Goal: Transaction & Acquisition: Purchase product/service

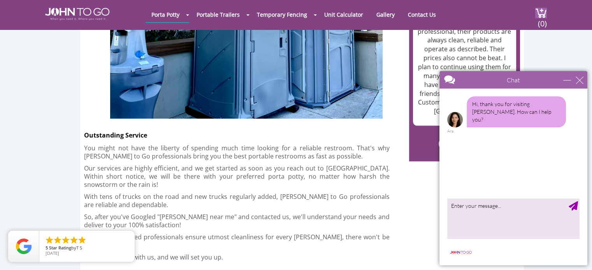
scroll to position [1284, 0]
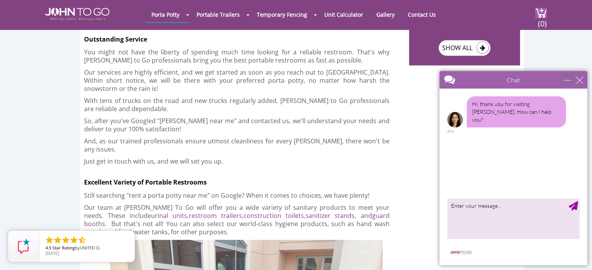
click at [566, 77] on div "minimize" at bounding box center [567, 80] width 8 height 8
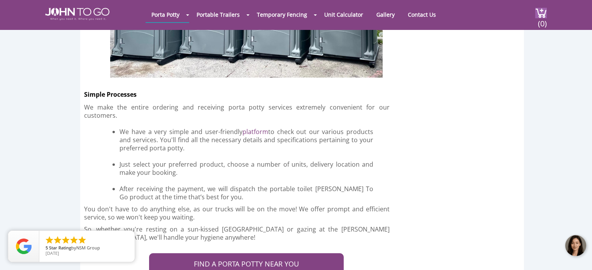
scroll to position [1984, 0]
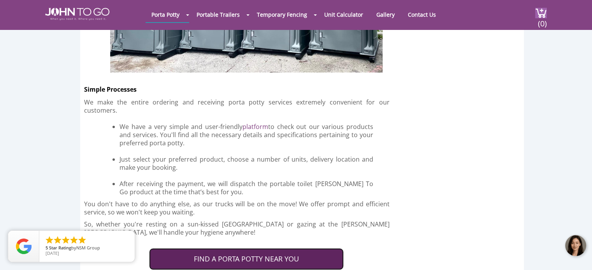
click at [227, 249] on link "FIND A PORTA POTTY NEAR YOU" at bounding box center [246, 260] width 194 height 22
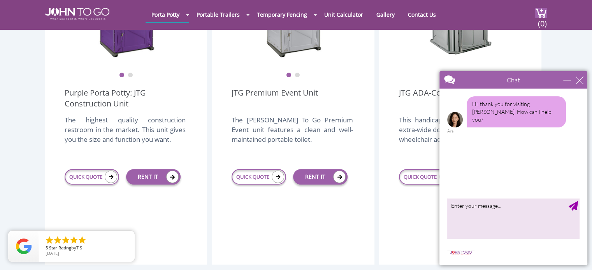
scroll to position [311, 0]
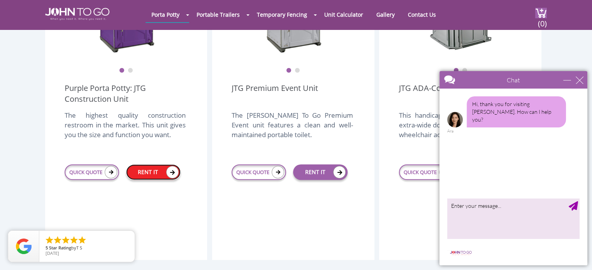
click at [150, 165] on link "RENT IT" at bounding box center [153, 173] width 54 height 16
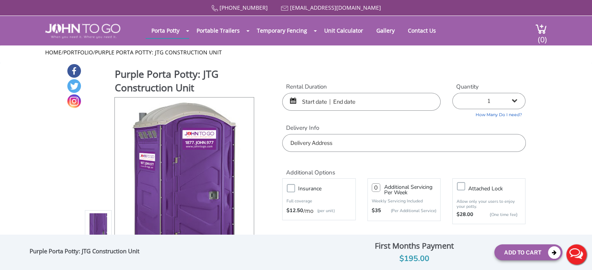
click at [309, 102] on input "text" at bounding box center [361, 102] width 158 height 18
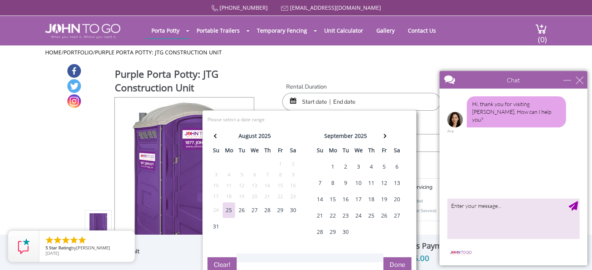
click at [329, 166] on div "1" at bounding box center [332, 167] width 12 height 16
click at [358, 100] on input "text" at bounding box center [361, 102] width 158 height 18
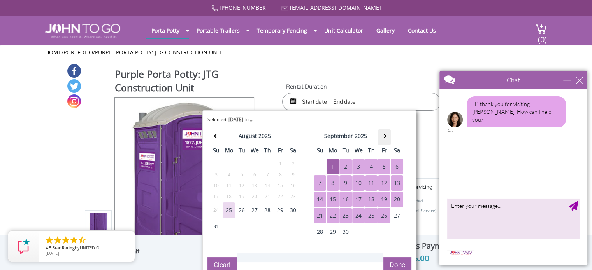
click at [379, 136] on th at bounding box center [384, 138] width 13 height 16
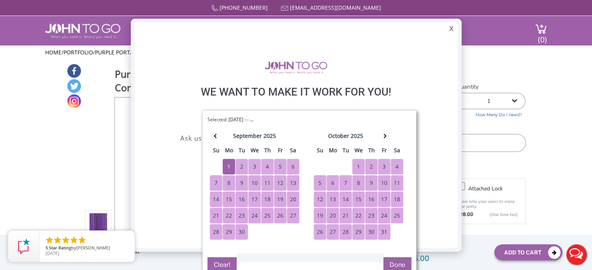
click at [384, 232] on div "31" at bounding box center [384, 232] width 12 height 16
type input "09/01/2025 to 10/31/2025"
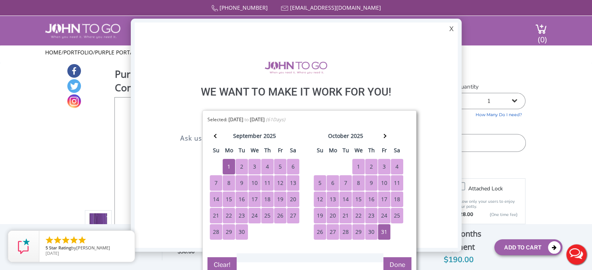
click at [393, 262] on button "Done" at bounding box center [397, 265] width 28 height 16
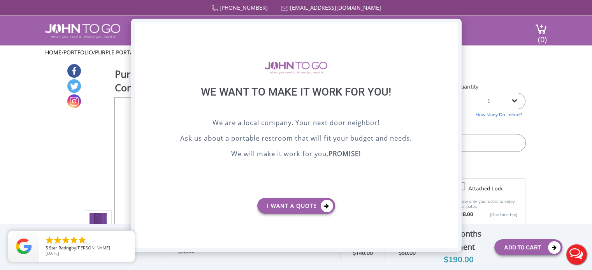
click at [452, 28] on div "X" at bounding box center [451, 29] width 12 height 13
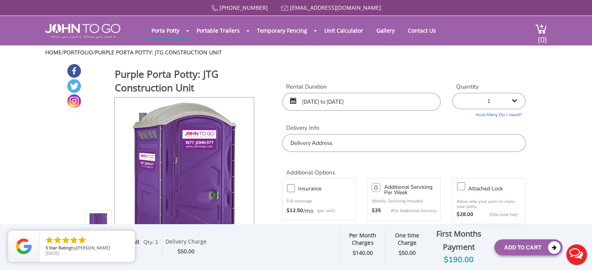
click at [322, 140] on input "text" at bounding box center [403, 143] width 243 height 18
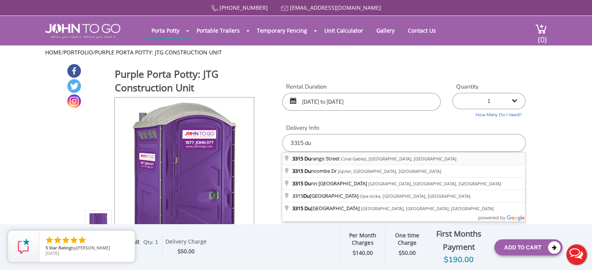
type input "3315 Durango Street, Coral Gables, Flórida, EUA"
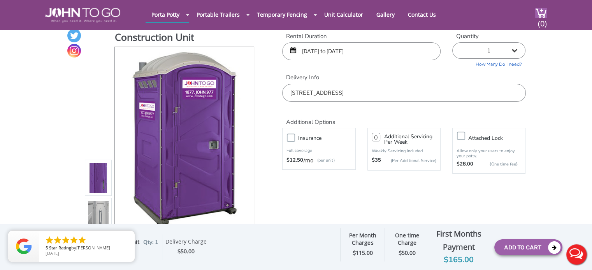
scroll to position [39, 0]
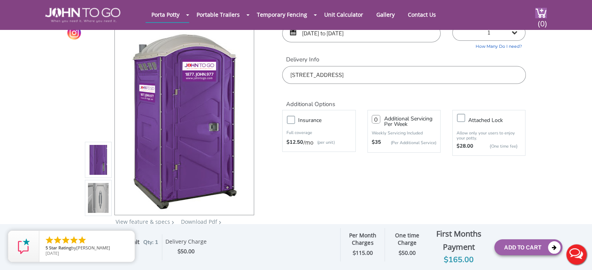
click at [294, 122] on label "Insurance" at bounding box center [326, 121] width 65 height 10
click at [0, 0] on input "Insurance" at bounding box center [0, 0] width 0 height 0
click at [378, 119] on input "number" at bounding box center [375, 119] width 9 height 9
type input "1"
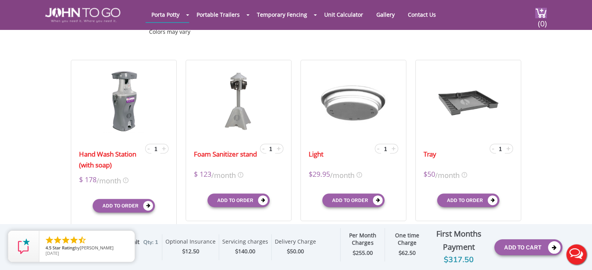
scroll to position [272, 0]
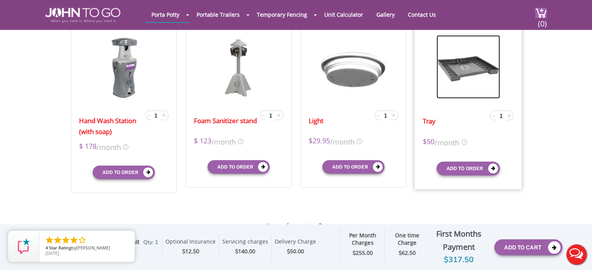
click at [468, 65] on img at bounding box center [467, 66] width 63 height 63
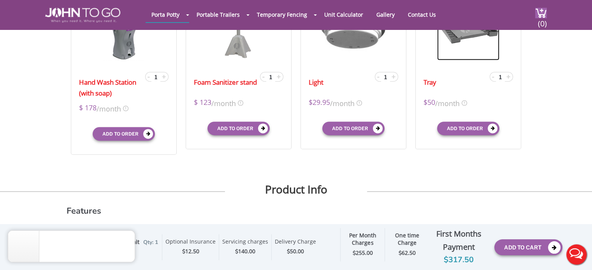
scroll to position [311, 0]
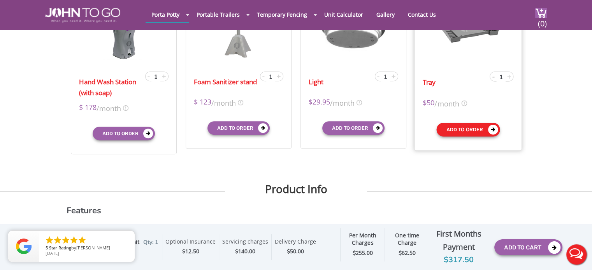
click at [466, 130] on button "Add to order" at bounding box center [467, 130] width 63 height 14
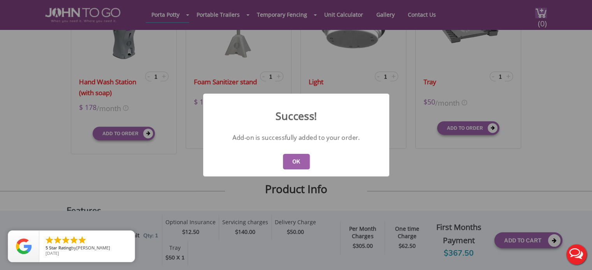
click at [296, 161] on button "OK" at bounding box center [295, 162] width 27 height 16
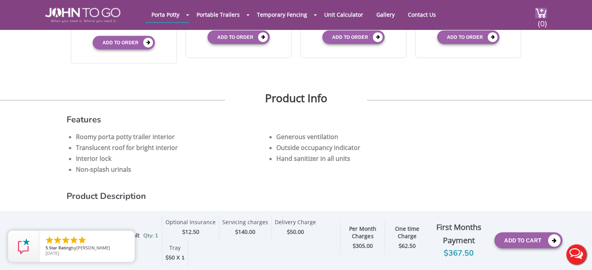
scroll to position [428, 0]
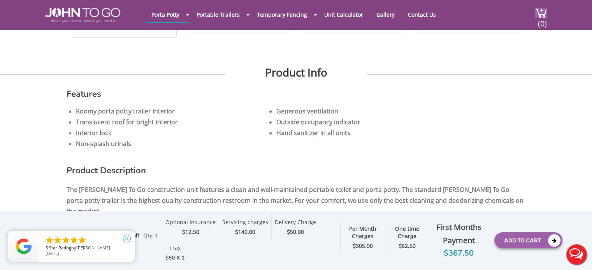
click at [124, 238] on icon "close" at bounding box center [127, 239] width 8 height 8
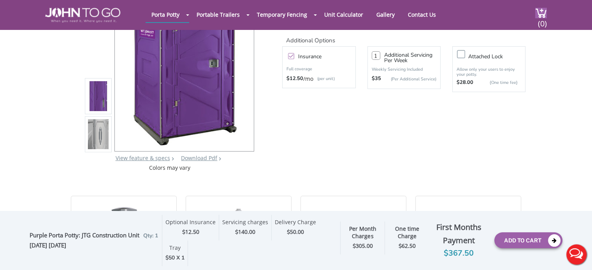
scroll to position [117, 0]
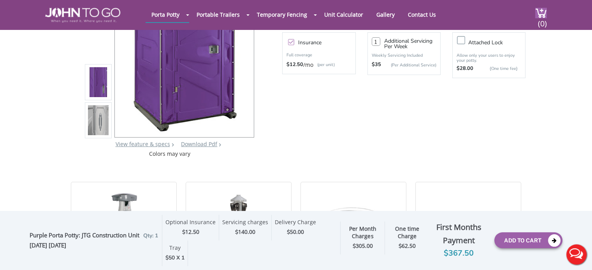
click at [116, 237] on ul "    " at bounding box center [87, 241] width 84 height 10
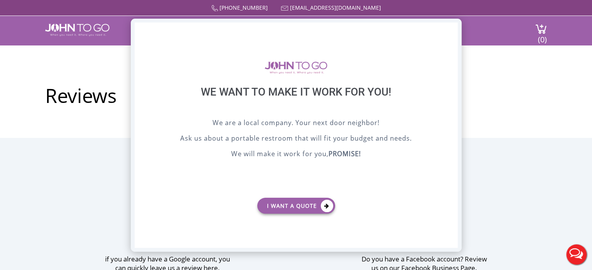
click at [451, 30] on div "X" at bounding box center [451, 29] width 12 height 13
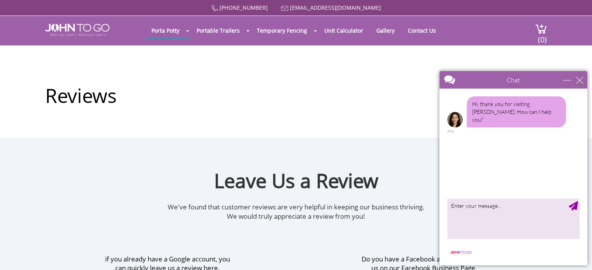
click at [580, 81] on div "close" at bounding box center [579, 80] width 8 height 8
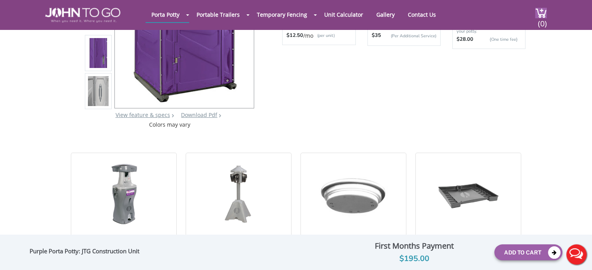
scroll to position [226, 0]
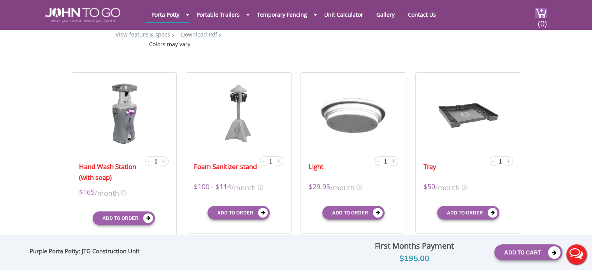
click at [264, 254] on div "Purple Porta Potty: JTG Construction Unit Optional Insurance $ Servicing charge…" at bounding box center [296, 253] width 533 height 28
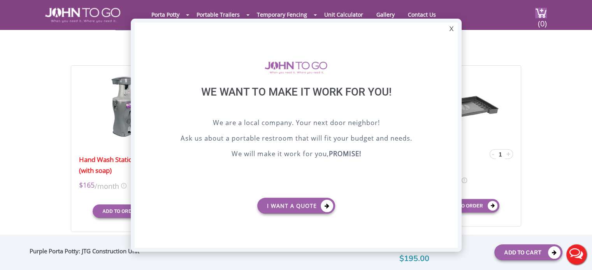
scroll to position [0, 0]
click at [453, 31] on div "X" at bounding box center [451, 29] width 12 height 13
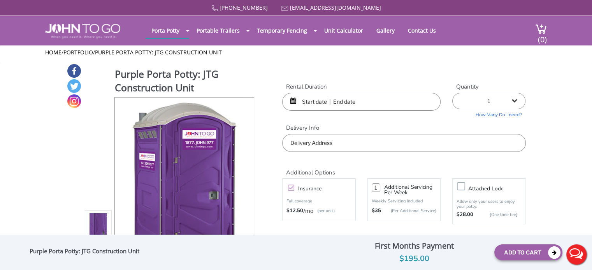
click at [294, 189] on label "Insurance" at bounding box center [326, 189] width 65 height 10
click at [0, 0] on input "Insurance" at bounding box center [0, 0] width 0 height 0
type input "0"
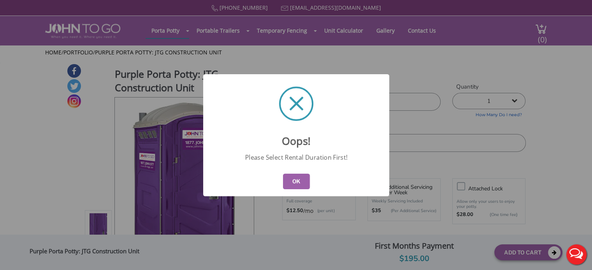
click at [298, 182] on button "OK" at bounding box center [295, 182] width 27 height 16
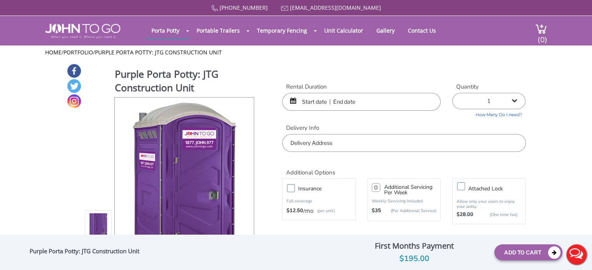
click at [312, 100] on input "text" at bounding box center [361, 102] width 158 height 18
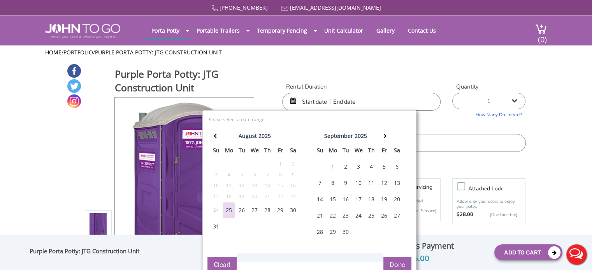
click at [330, 166] on div "1" at bounding box center [332, 167] width 12 height 16
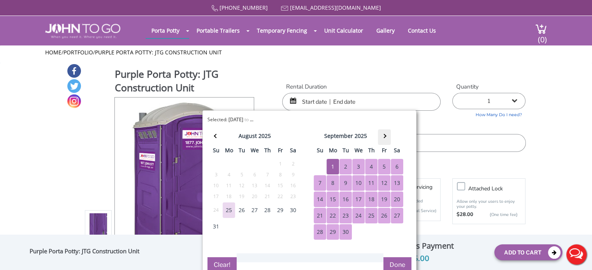
click at [384, 133] on th at bounding box center [384, 138] width 13 height 16
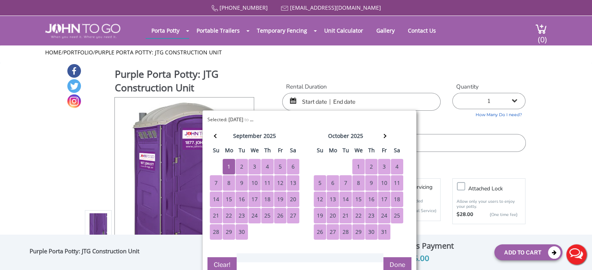
click at [380, 234] on div "31" at bounding box center [384, 232] width 12 height 16
type input "09/01/2025 to 10/31/2025"
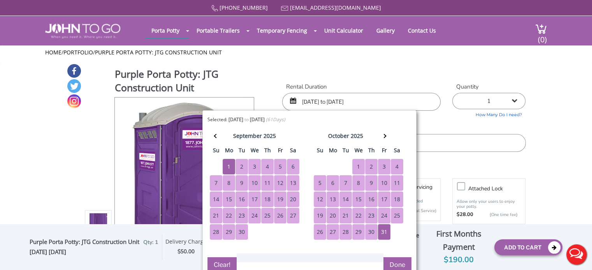
click at [397, 260] on button "Done" at bounding box center [397, 265] width 28 height 16
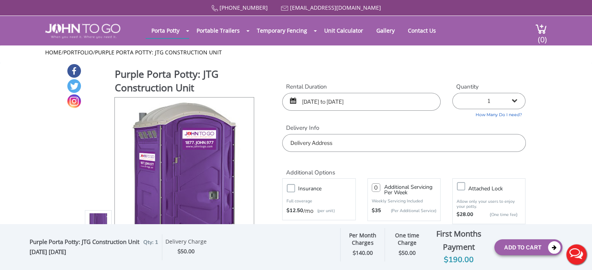
click at [294, 189] on label "Insurance" at bounding box center [326, 189] width 65 height 10
click at [0, 0] on input "Insurance" at bounding box center [0, 0] width 0 height 0
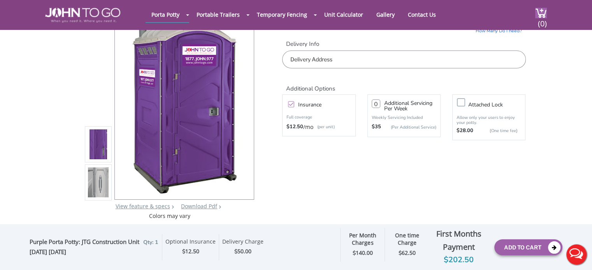
scroll to position [156, 0]
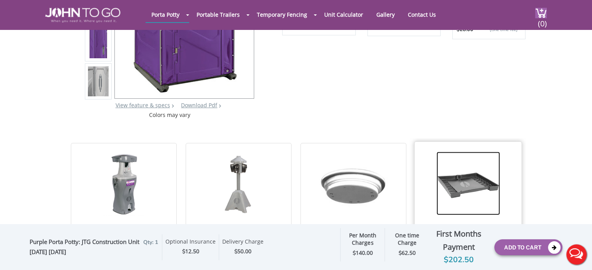
click at [466, 186] on img at bounding box center [467, 183] width 63 height 63
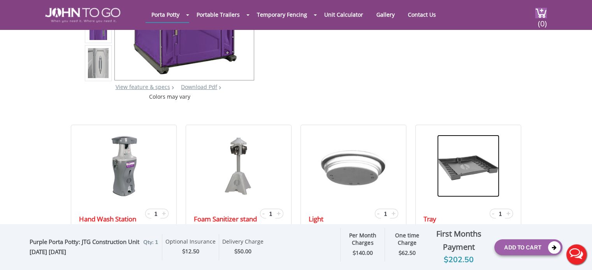
scroll to position [233, 0]
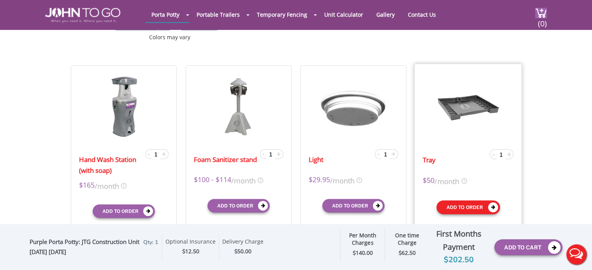
click at [459, 206] on button "Add to order" at bounding box center [467, 207] width 63 height 14
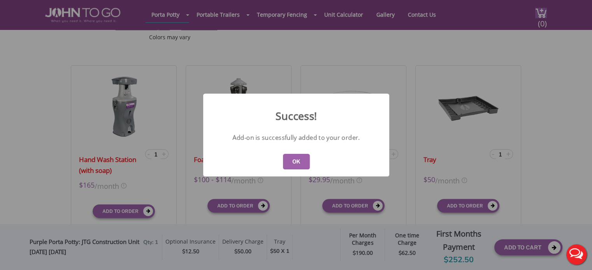
click at [294, 160] on button "OK" at bounding box center [295, 162] width 27 height 16
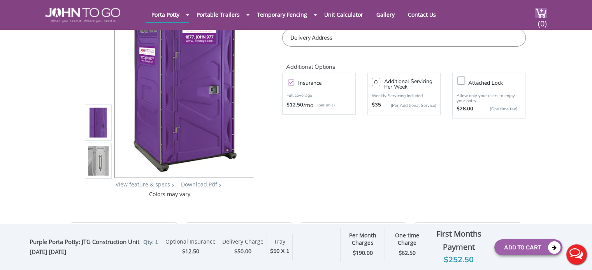
scroll to position [78, 0]
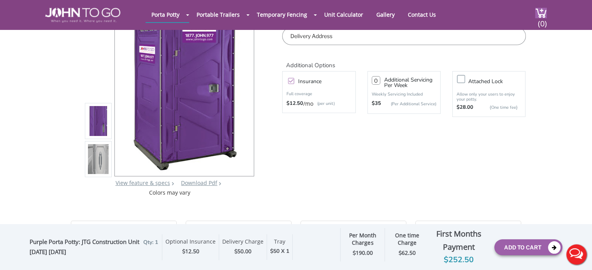
click at [378, 79] on input "0" at bounding box center [375, 80] width 9 height 9
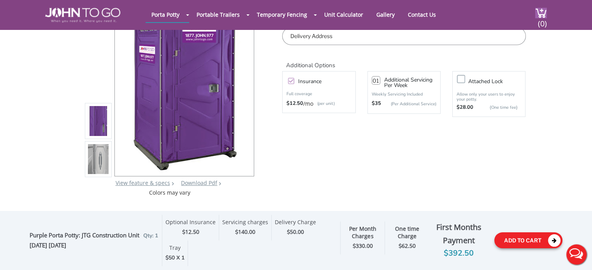
type input "01"
click at [513, 240] on button "Add To Cart" at bounding box center [528, 241] width 68 height 16
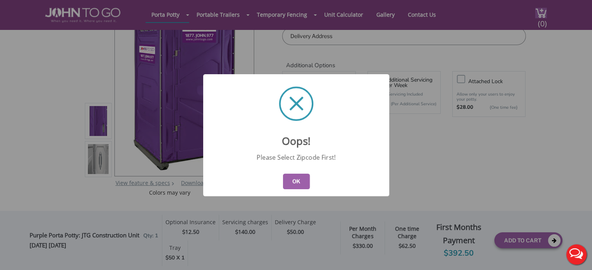
click at [300, 185] on button "OK" at bounding box center [295, 182] width 27 height 16
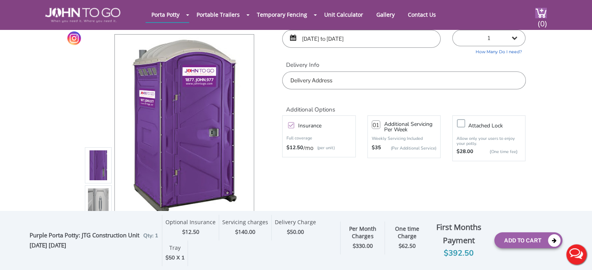
scroll to position [0, 0]
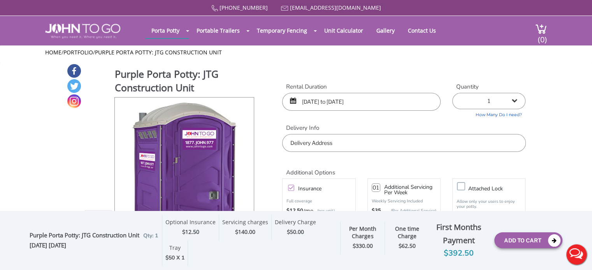
click at [70, 27] on img at bounding box center [82, 31] width 75 height 15
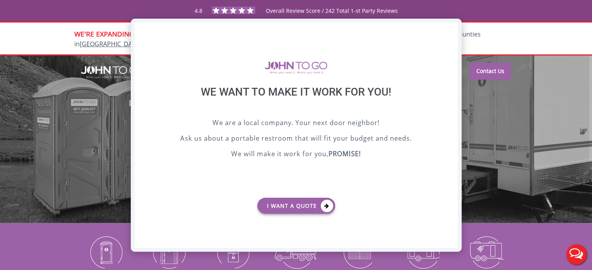
click at [453, 27] on div "X" at bounding box center [451, 29] width 12 height 13
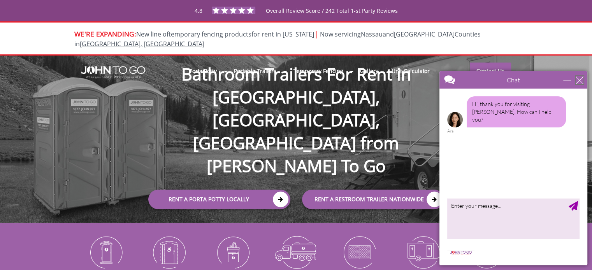
click at [579, 79] on div "close" at bounding box center [579, 80] width 8 height 8
